Goal: Feedback & Contribution: Leave review/rating

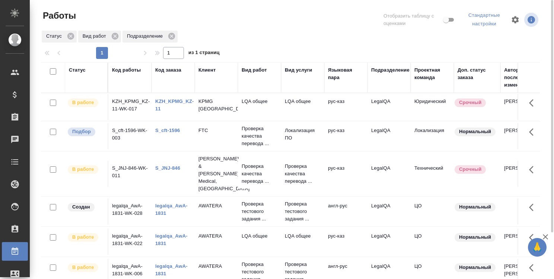
click at [288, 19] on div at bounding box center [293, 20] width 168 height 20
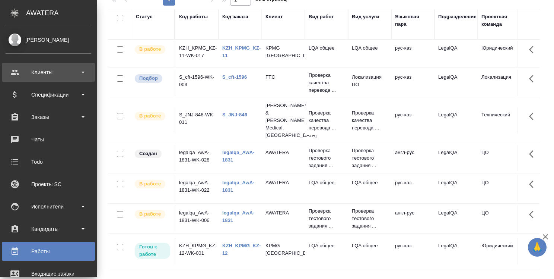
click at [50, 73] on div "Клиенты" at bounding box center [49, 72] width 86 height 11
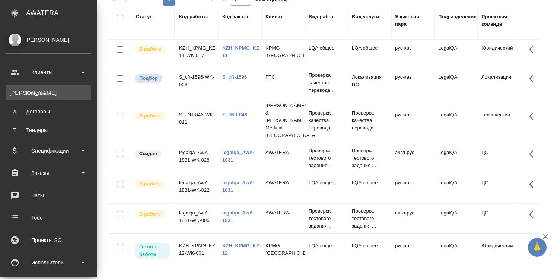
click at [46, 91] on div "Клиенты" at bounding box center [48, 92] width 78 height 7
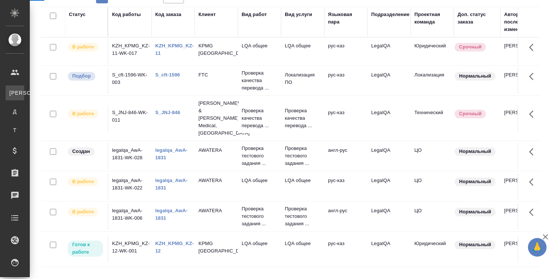
select select "RU"
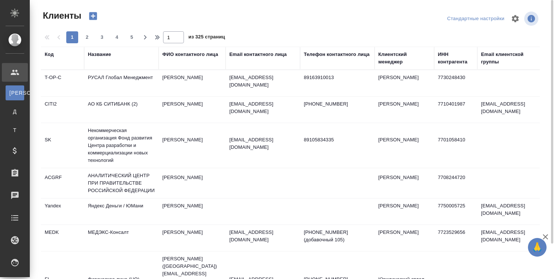
click at [116, 76] on td "РУСАЛ Глобал Менеджмент" at bounding box center [121, 83] width 74 height 26
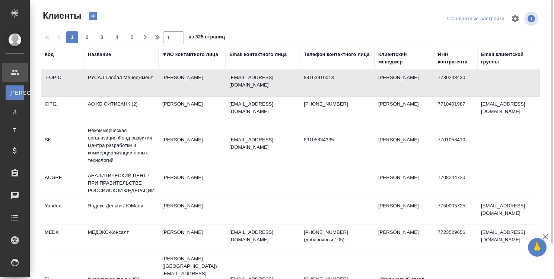
click at [116, 76] on td "РУСАЛ Глобал Менеджмент" at bounding box center [121, 83] width 74 height 26
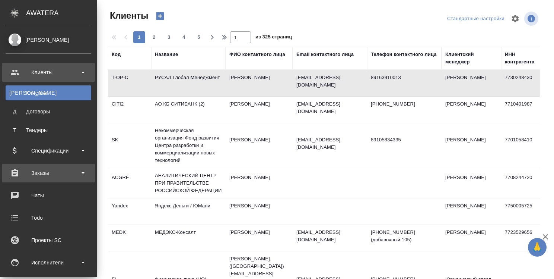
scroll to position [74, 0]
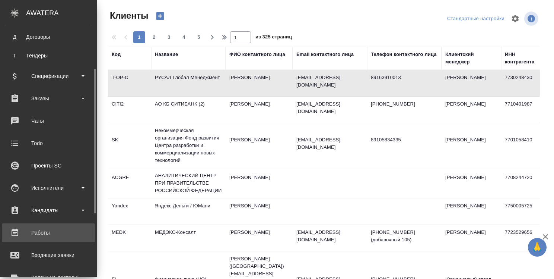
click at [39, 230] on div "Работы" at bounding box center [49, 232] width 86 height 11
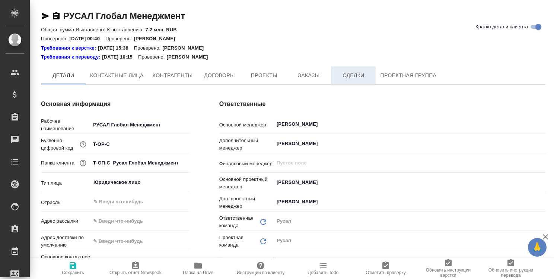
type textarea "x"
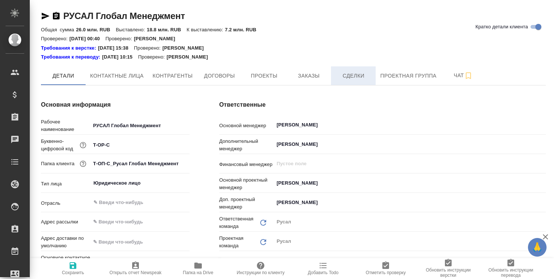
type textarea "x"
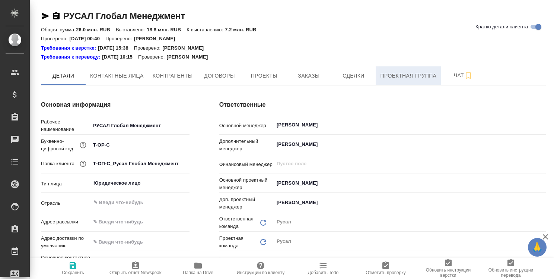
type textarea "x"
click at [410, 77] on span "Проектная группа" at bounding box center [408, 75] width 56 height 9
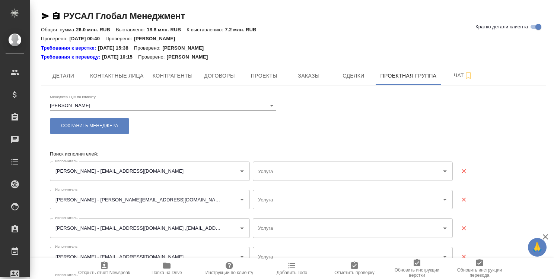
type input "Постредактура машинного перевода - Русский - Английский"
type input "Постредактура машинного перевода - Китайский - Русский"
type input "Постредактура машинного перевода - Русский - Английский (Соединенное Королевств…"
type input "Постредактура машинного перевода - Русский - Английский"
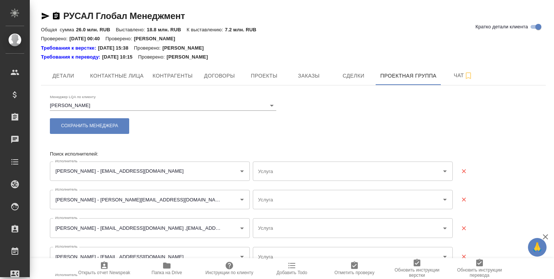
type input "Постредактура машинного перевода - Английский - Украинский"
type input "Постредактура машинного перевода - Английский - Русский"
type input "Постредактура машинного перевода - Русский - Английский"
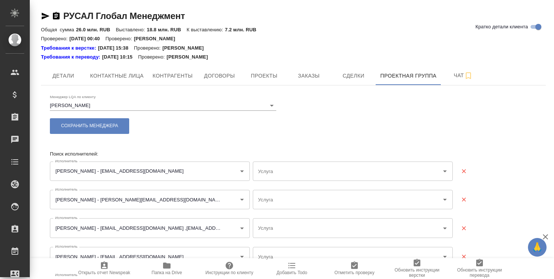
type input "Постредактура машинного перевода - Английский - Русский"
type input "Постредактура машинного перевода - Русский - Английский"
type input "Постредактура машинного перевода - Английский - Русский"
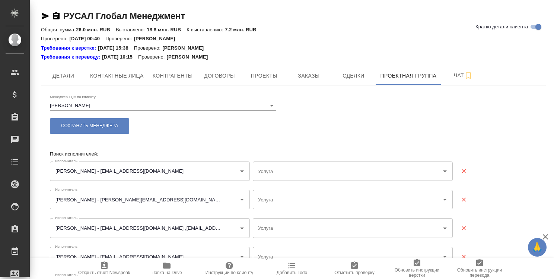
type input "Постредактура машинного перевода - Русский - Немецкий"
type input "Постредактура машинного перевода - Английский - Русский"
type input "Постредактура машинного перевода - Русский - Английский"
type input "Постредактура машинного перевода - Английский - Русский"
type input "Постредактура машинного перевода - Русский - Английский"
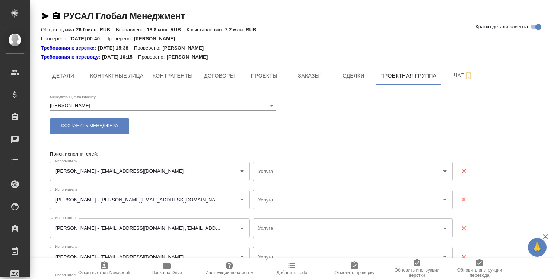
type input "Постредактура машинного перевода - Китайский - Русский"
type input "Постредактура машинного перевода - Русский - Китайский"
type input "Постредактура машинного перевода - Китайский - Русский"
type input "Постредактура машинного перевода - Русский - Китайский"
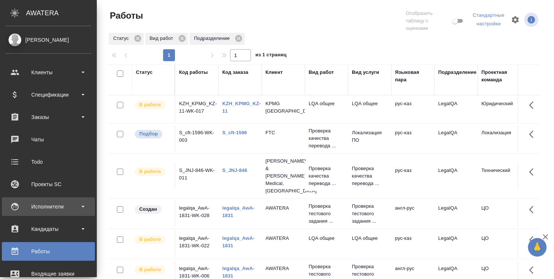
click at [43, 206] on div "Исполнители" at bounding box center [49, 206] width 86 height 11
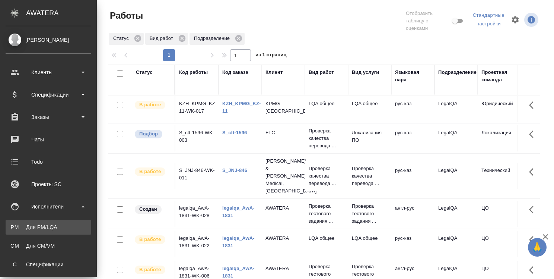
click at [43, 226] on div "Для PM/LQA" at bounding box center [48, 226] width 78 height 7
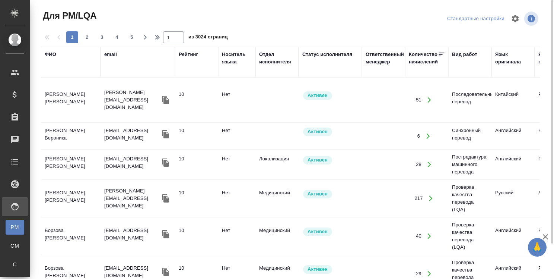
click at [51, 54] on div "ФИО" at bounding box center [51, 54] width 12 height 7
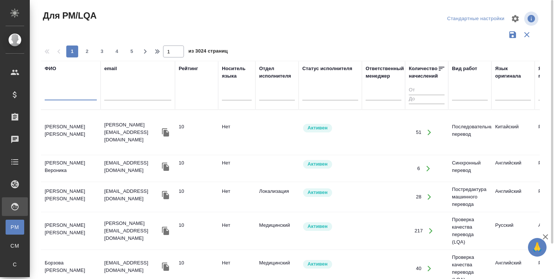
click at [56, 94] on input "text" at bounding box center [71, 95] width 52 height 9
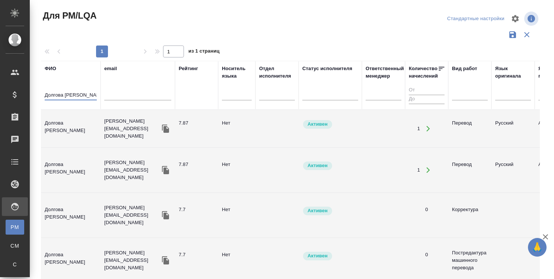
type input "Долгова Ксения"
click at [75, 124] on td "Долгова Ксения" at bounding box center [71, 128] width 60 height 26
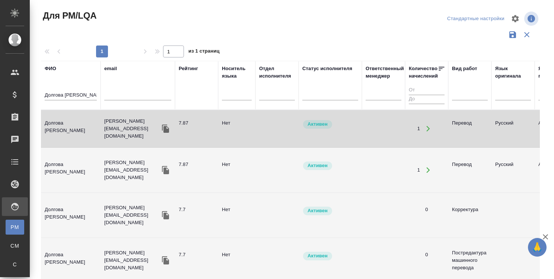
click at [75, 124] on td "Долгова Ксения" at bounding box center [71, 128] width 60 height 26
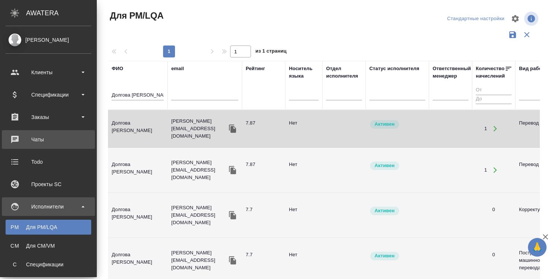
scroll to position [74, 0]
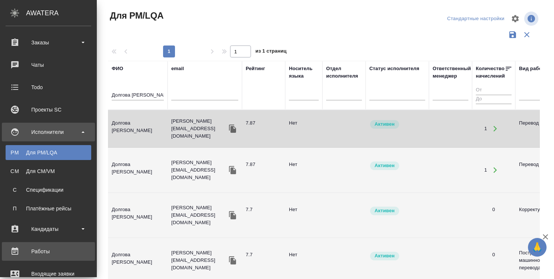
click at [42, 250] on div "Работы" at bounding box center [49, 250] width 86 height 11
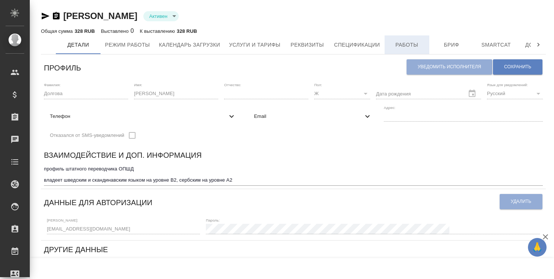
click at [410, 45] on span "Работы" at bounding box center [407, 44] width 36 height 9
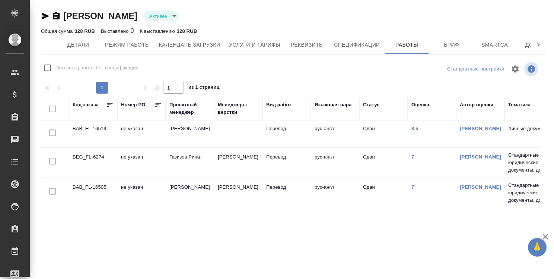
checkbox input "false"
click at [412, 184] on link "7" at bounding box center [413, 187] width 3 height 6
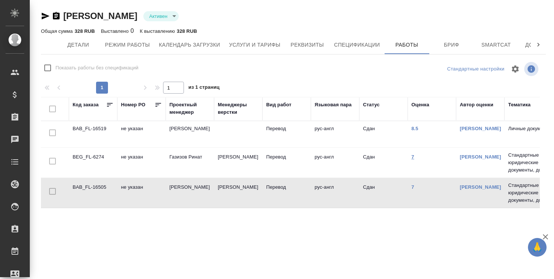
click at [412, 155] on link "7" at bounding box center [413, 157] width 3 height 6
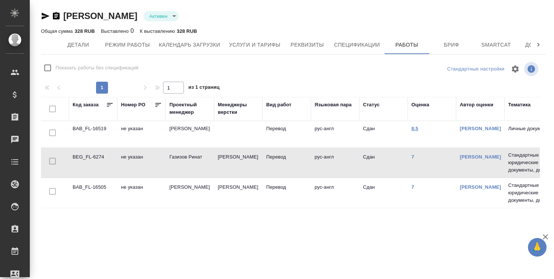
click at [417, 127] on link "8.5" at bounding box center [415, 129] width 7 height 6
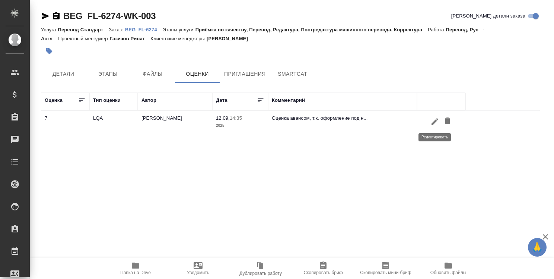
click at [433, 121] on icon "button" at bounding box center [435, 121] width 7 height 7
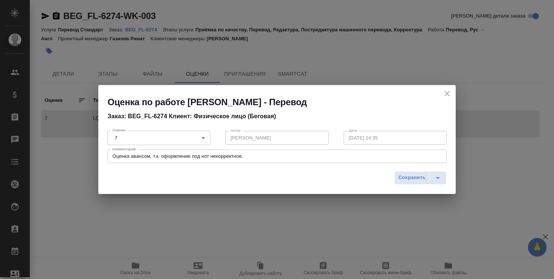
click at [274, 155] on textarea "Оценка авансом, т.к. оформление под нот некорректное." at bounding box center [276, 156] width 329 height 6
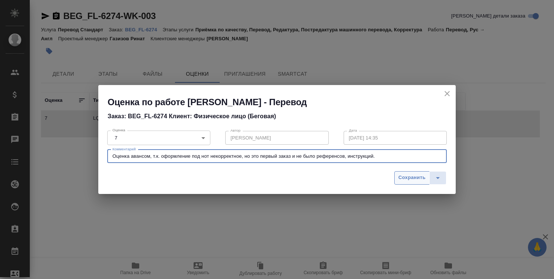
type textarea "Оценка авансом, т.к. оформление под нот некорректное, но это первый заказ и не …"
click at [409, 175] on span "Сохранить" at bounding box center [412, 177] width 27 height 9
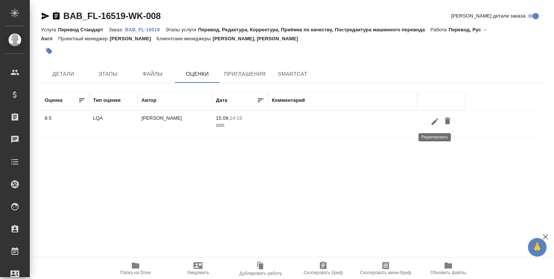
click at [436, 121] on icon "button" at bounding box center [435, 121] width 7 height 7
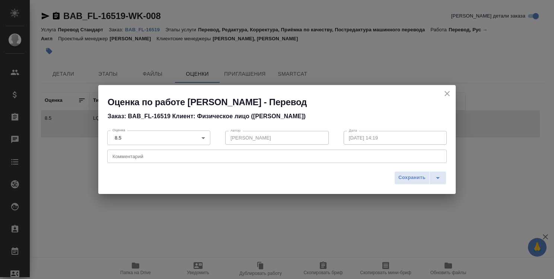
click at [317, 157] on textarea at bounding box center [276, 156] width 329 height 6
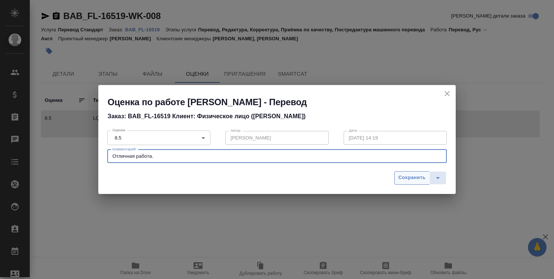
type textarea "Отличная работа."
click at [401, 175] on span "Сохранить" at bounding box center [412, 177] width 27 height 9
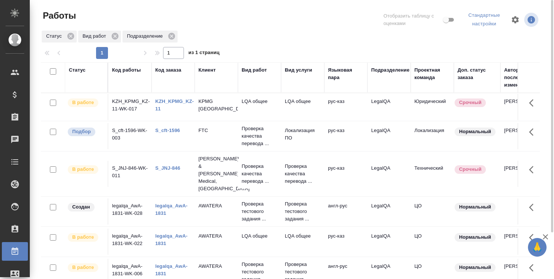
click at [335, 20] on div at bounding box center [293, 20] width 168 height 20
